Goal: Transaction & Acquisition: Purchase product/service

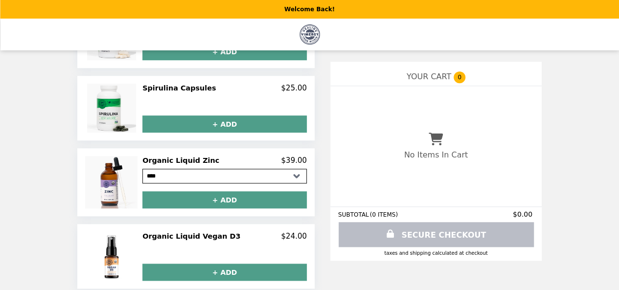
scroll to position [420, 0]
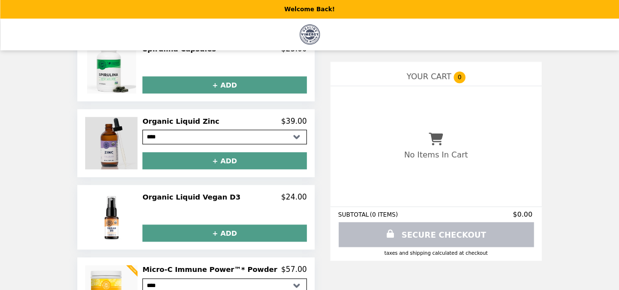
click at [122, 141] on img at bounding box center [112, 143] width 55 height 52
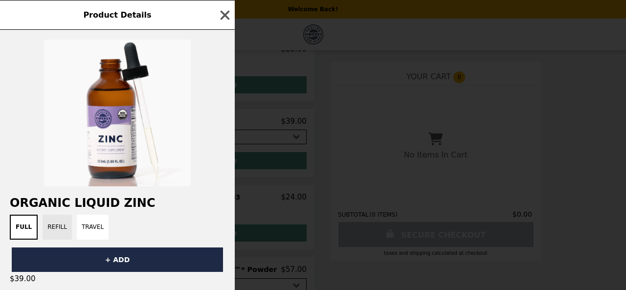
click at [52, 229] on button "Refill" at bounding box center [57, 227] width 29 height 25
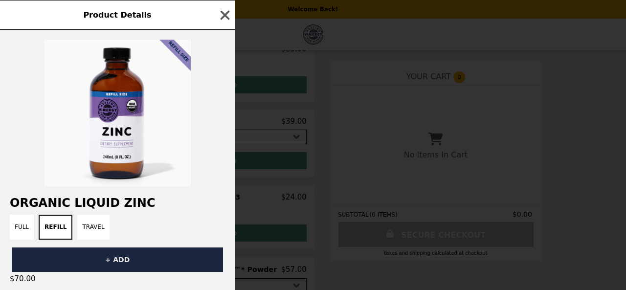
click at [117, 264] on button "+ ADD" at bounding box center [117, 260] width 211 height 24
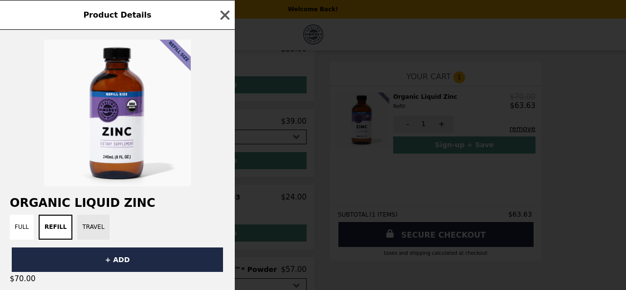
click at [85, 226] on button "Travel" at bounding box center [93, 227] width 32 height 25
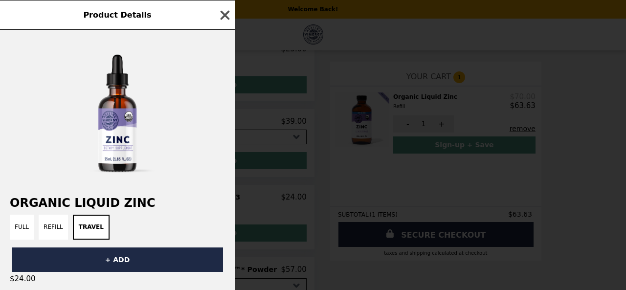
click at [225, 14] on icon "button" at bounding box center [225, 14] width 9 height 9
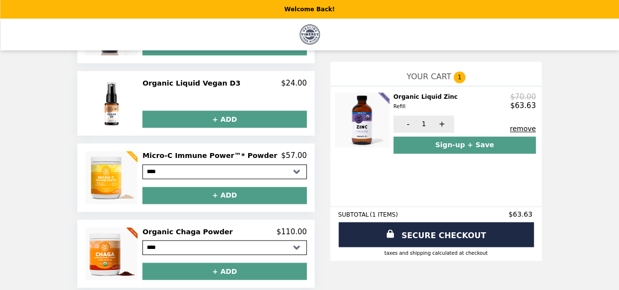
scroll to position [542, 0]
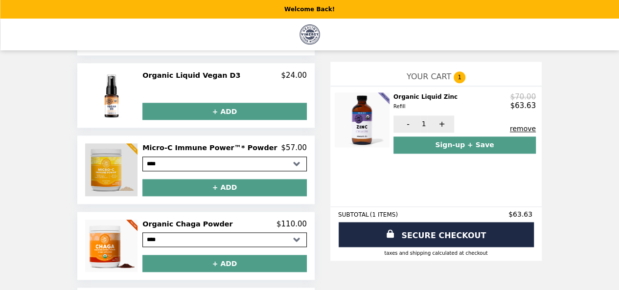
click at [117, 176] on img at bounding box center [112, 169] width 55 height 52
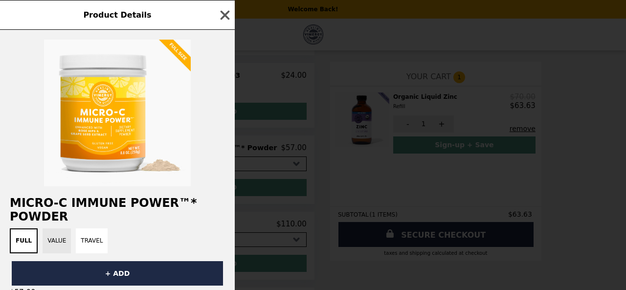
click at [51, 246] on button "Value" at bounding box center [57, 240] width 28 height 25
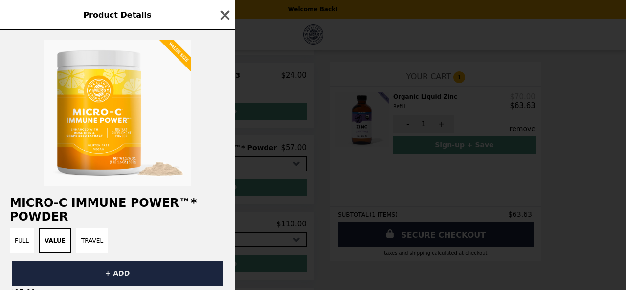
click at [129, 281] on button "+ ADD" at bounding box center [117, 273] width 211 height 24
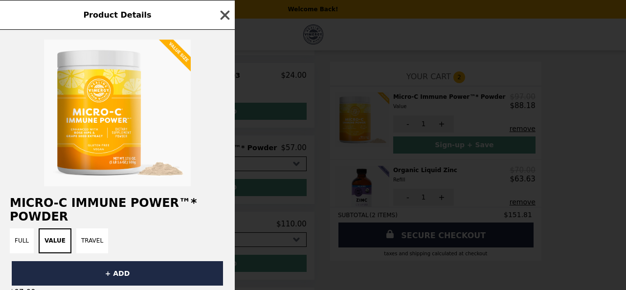
click at [225, 16] on icon "button" at bounding box center [225, 14] width 9 height 9
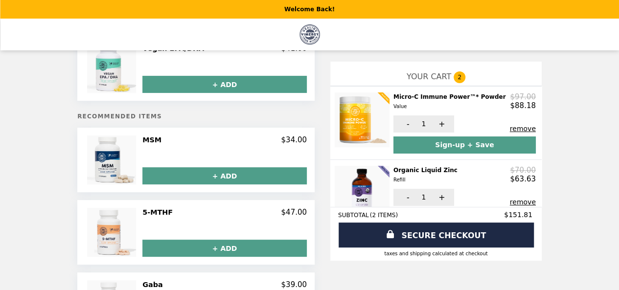
scroll to position [0, 0]
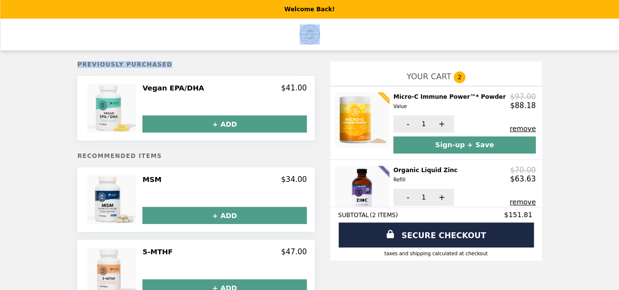
click at [90, 23] on li "Main" at bounding box center [309, 35] width 615 height 32
click at [309, 32] on img "Main" at bounding box center [309, 34] width 20 height 20
